Goal: Information Seeking & Learning: Learn about a topic

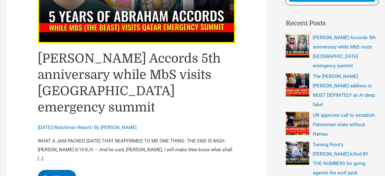
scroll to position [175, 0]
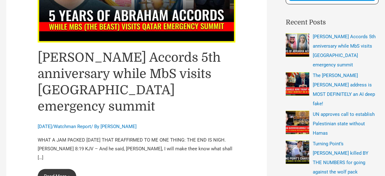
click at [58, 169] on link "[PERSON_NAME] Accords 5th anniversary while MbS visits [GEOGRAPHIC_DATA] emerge…" at bounding box center [57, 176] width 39 height 15
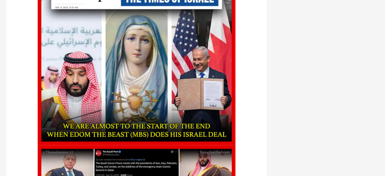
scroll to position [1743, 0]
